Goal: Task Accomplishment & Management: Use online tool/utility

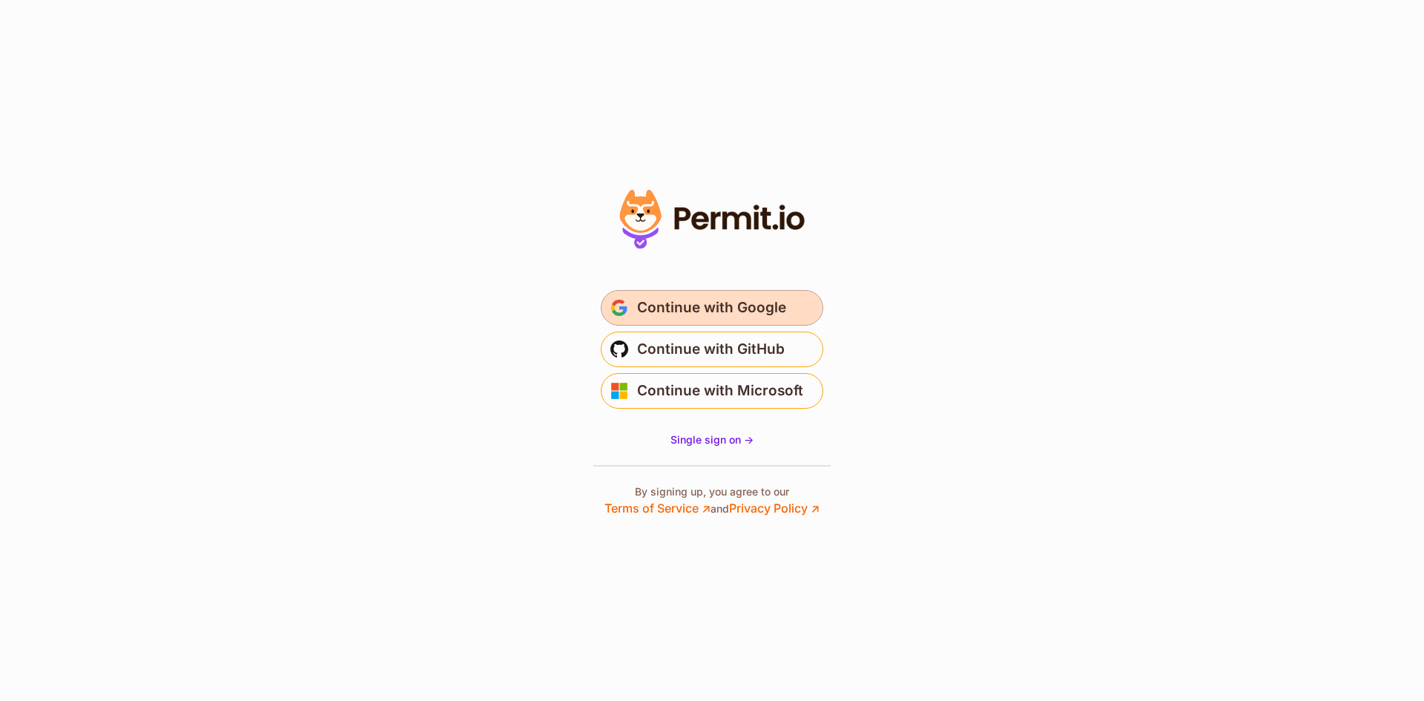
click at [777, 306] on span "Continue with Google" at bounding box center [711, 308] width 149 height 24
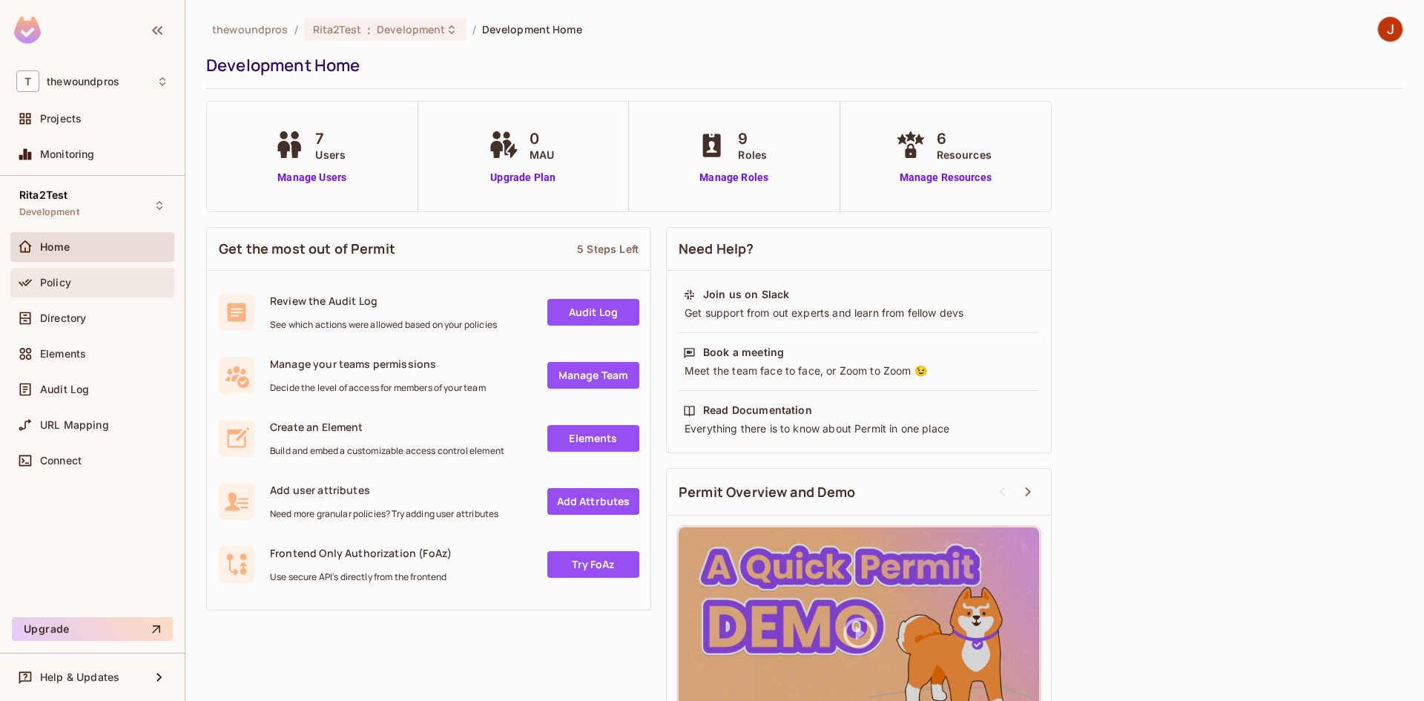
click at [115, 279] on div "Policy" at bounding box center [104, 283] width 128 height 12
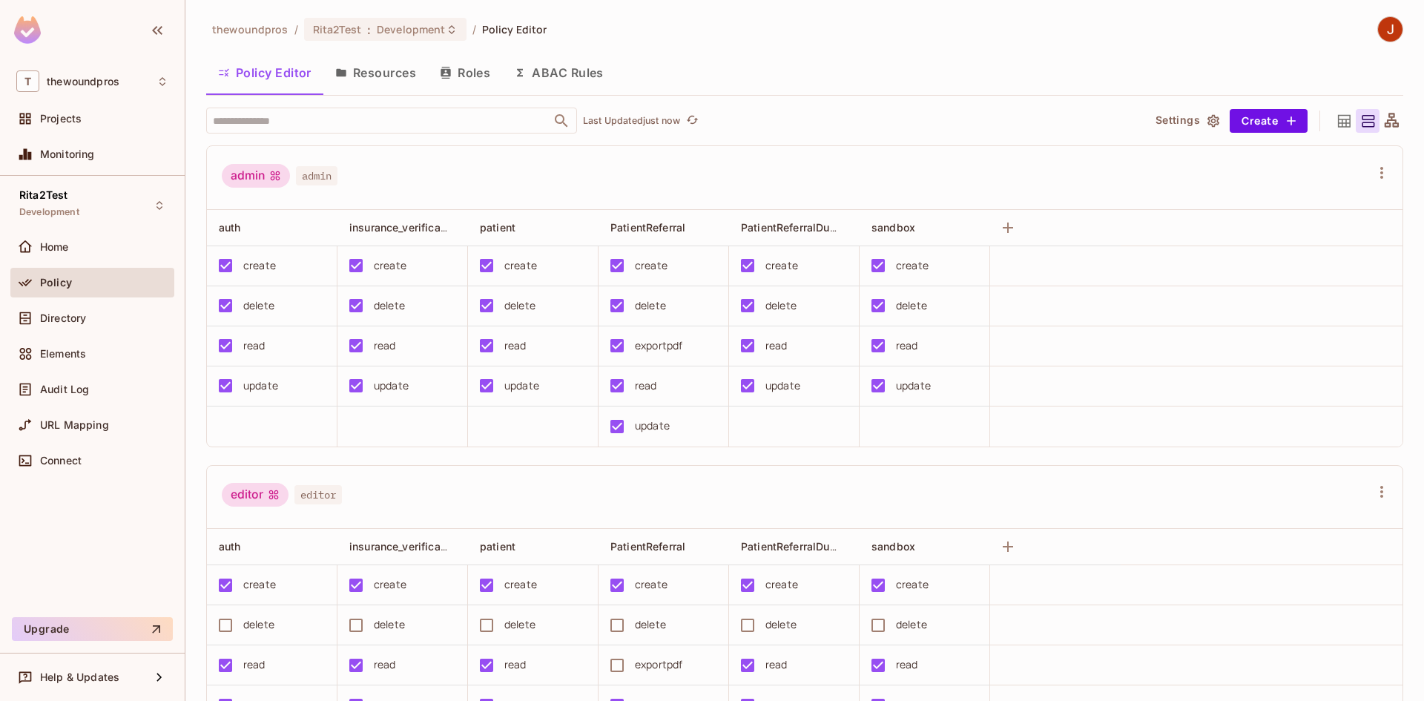
click at [364, 68] on button "Resources" at bounding box center [375, 72] width 105 height 37
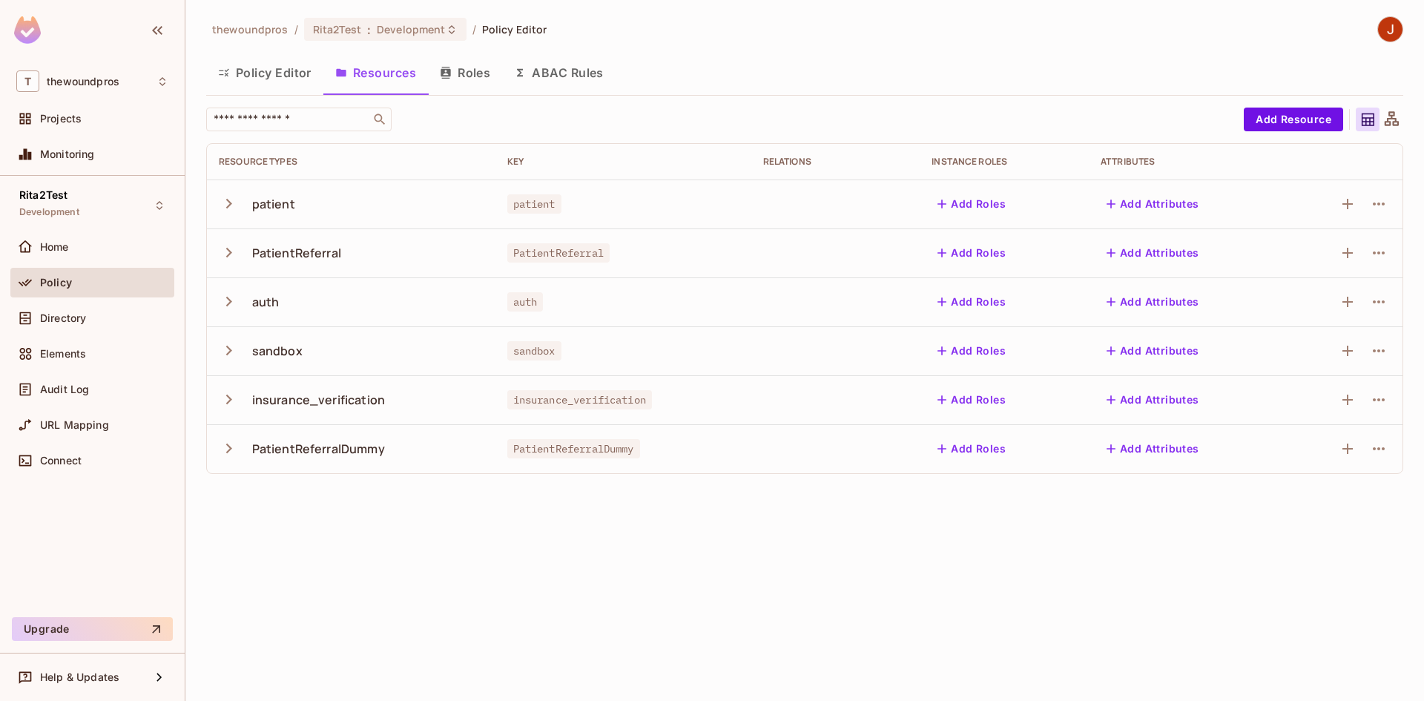
click at [227, 400] on icon "button" at bounding box center [229, 399] width 20 height 20
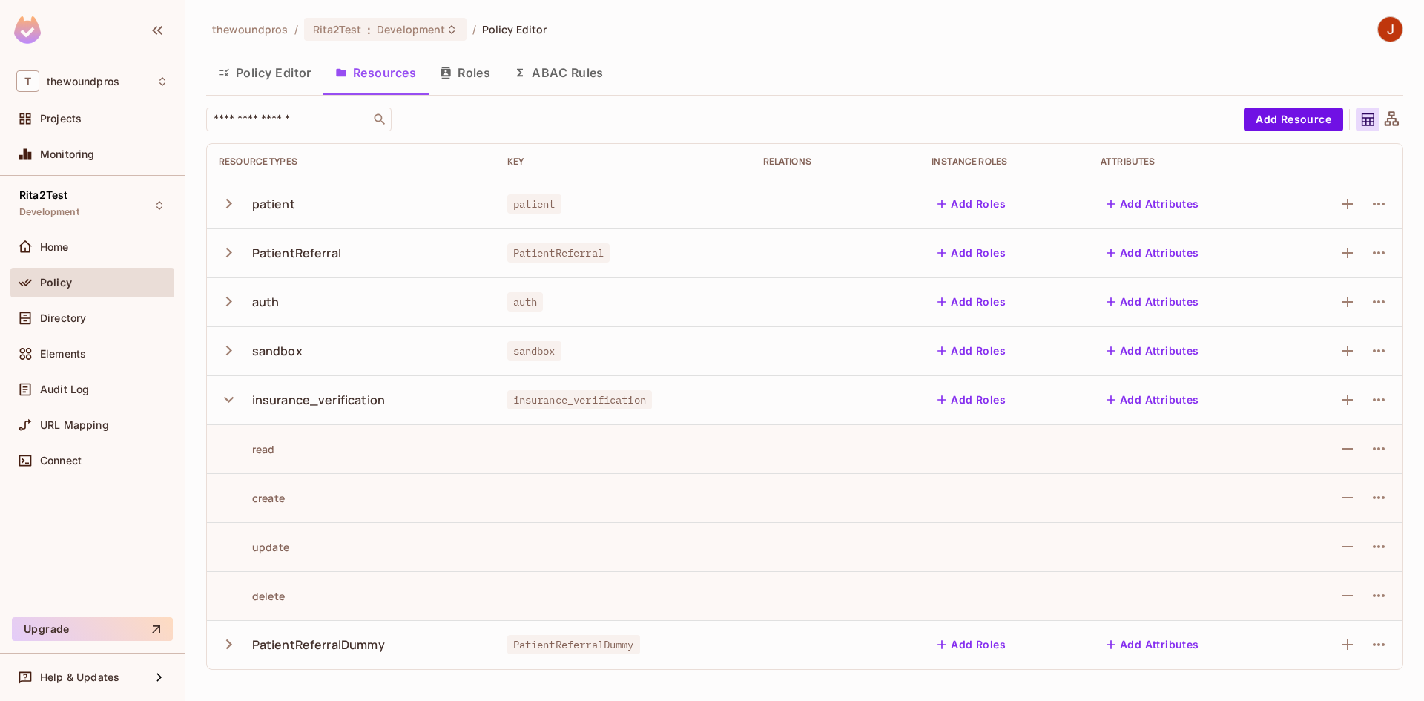
click at [1411, 275] on div "thewoundpros / Rita2Test : Development / Policy Editor Policy Editor Resources …" at bounding box center [804, 350] width 1239 height 701
click at [280, 71] on button "Policy Editor" at bounding box center [264, 72] width 117 height 37
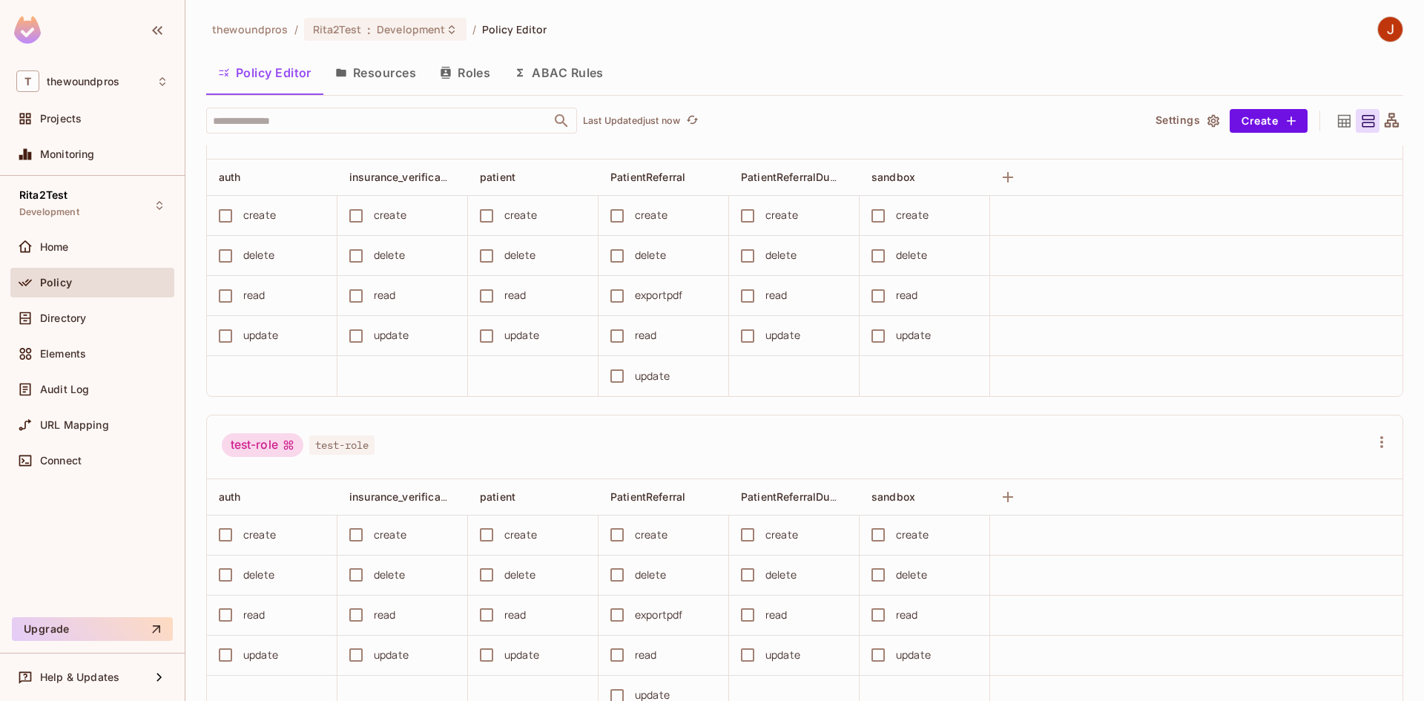
scroll to position [1612, 0]
